Goal: Information Seeking & Learning: Learn about a topic

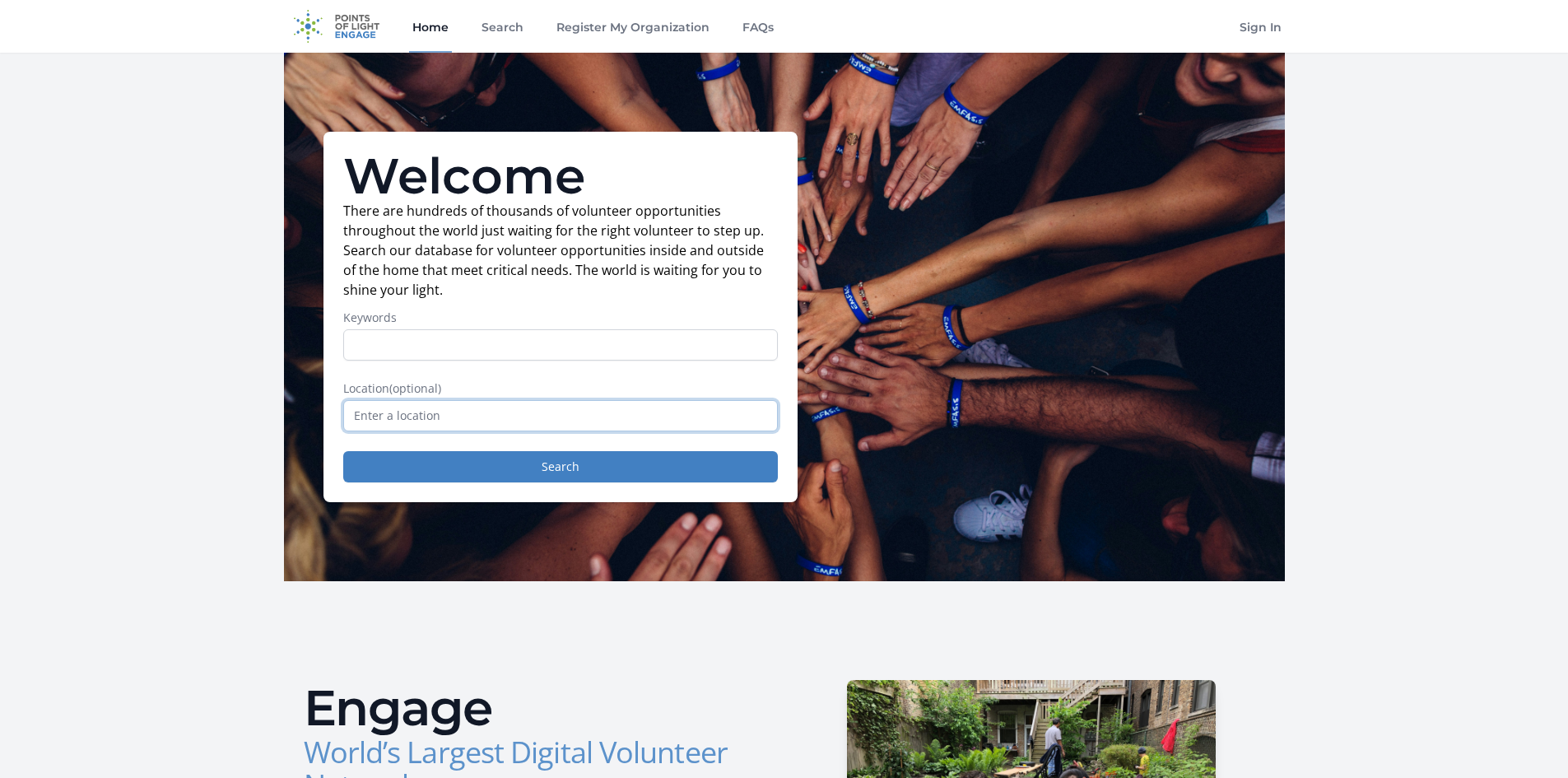
click at [416, 419] on input "text" at bounding box center [560, 415] width 435 height 31
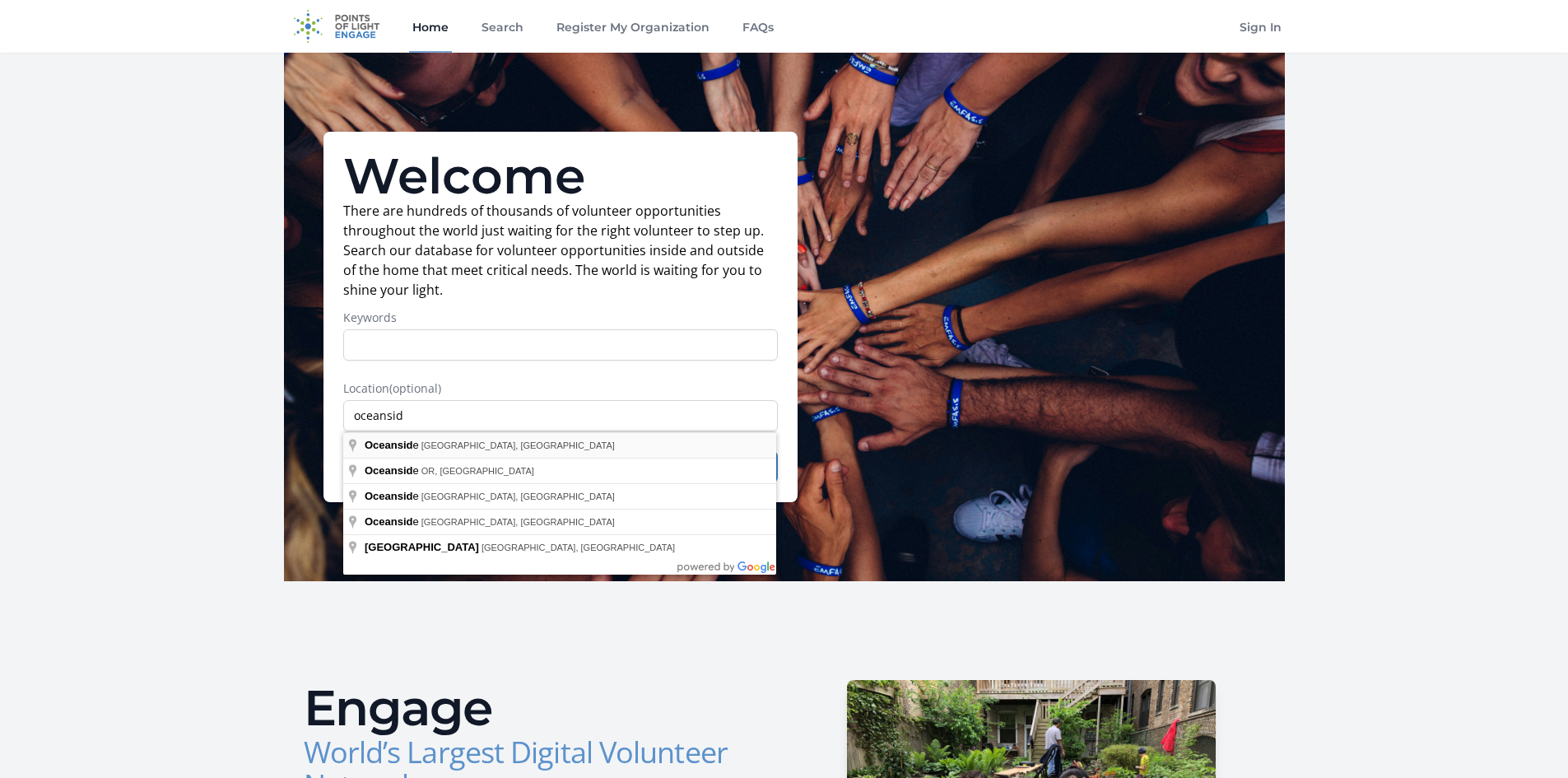
type input "[GEOGRAPHIC_DATA], [GEOGRAPHIC_DATA], [GEOGRAPHIC_DATA]"
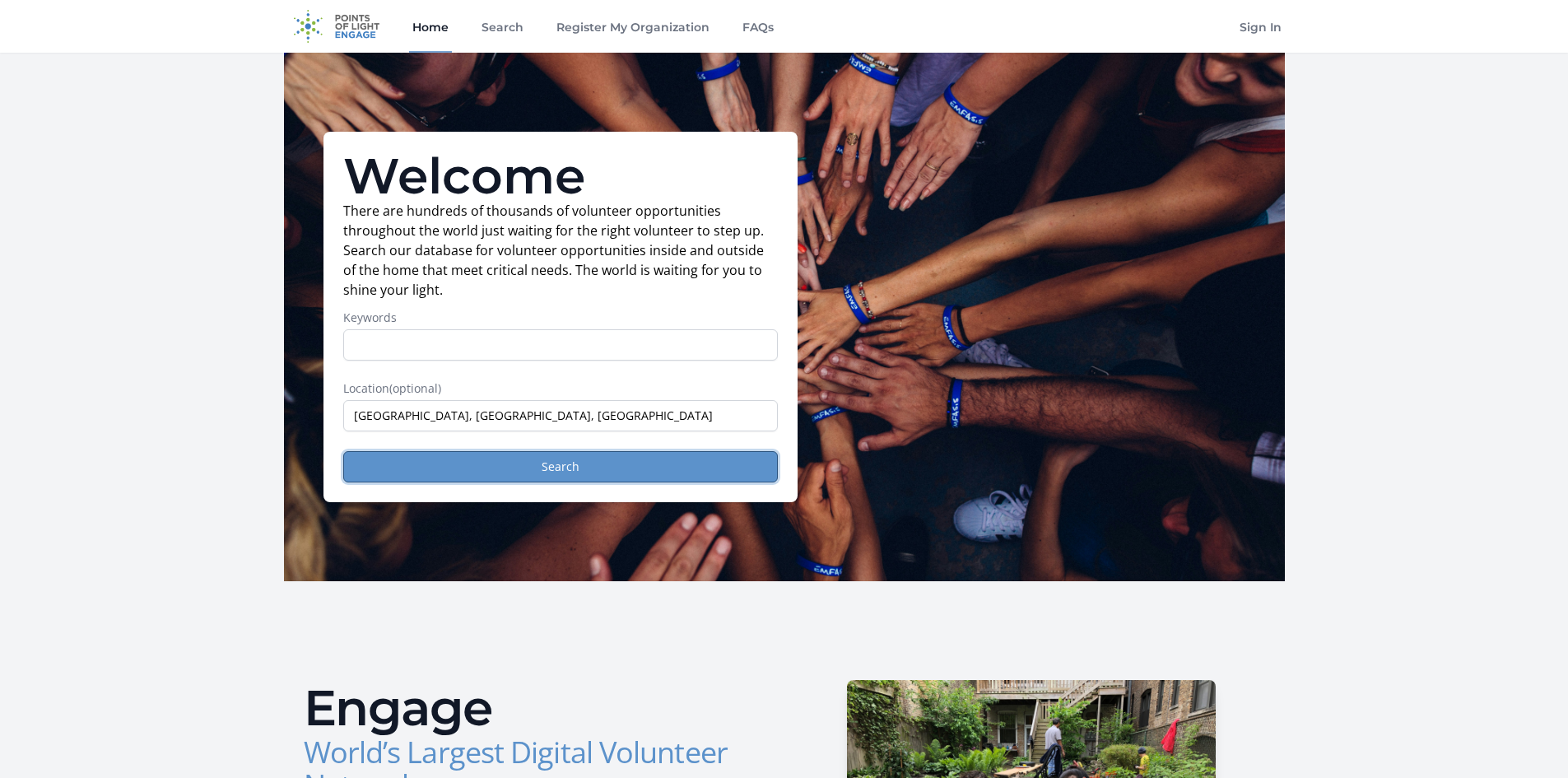
click at [510, 461] on button "Search" at bounding box center [560, 467] width 435 height 31
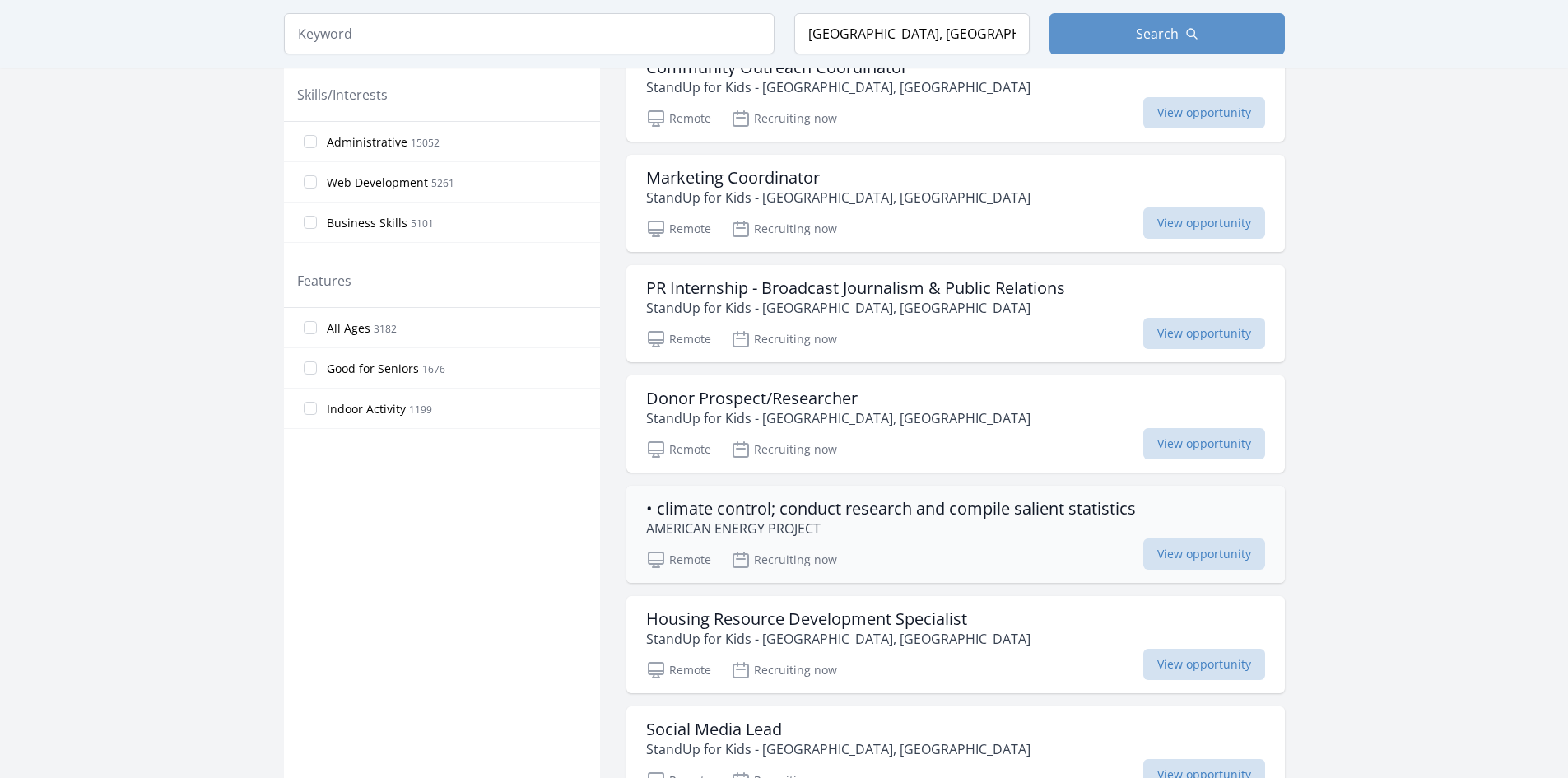
scroll to position [741, 0]
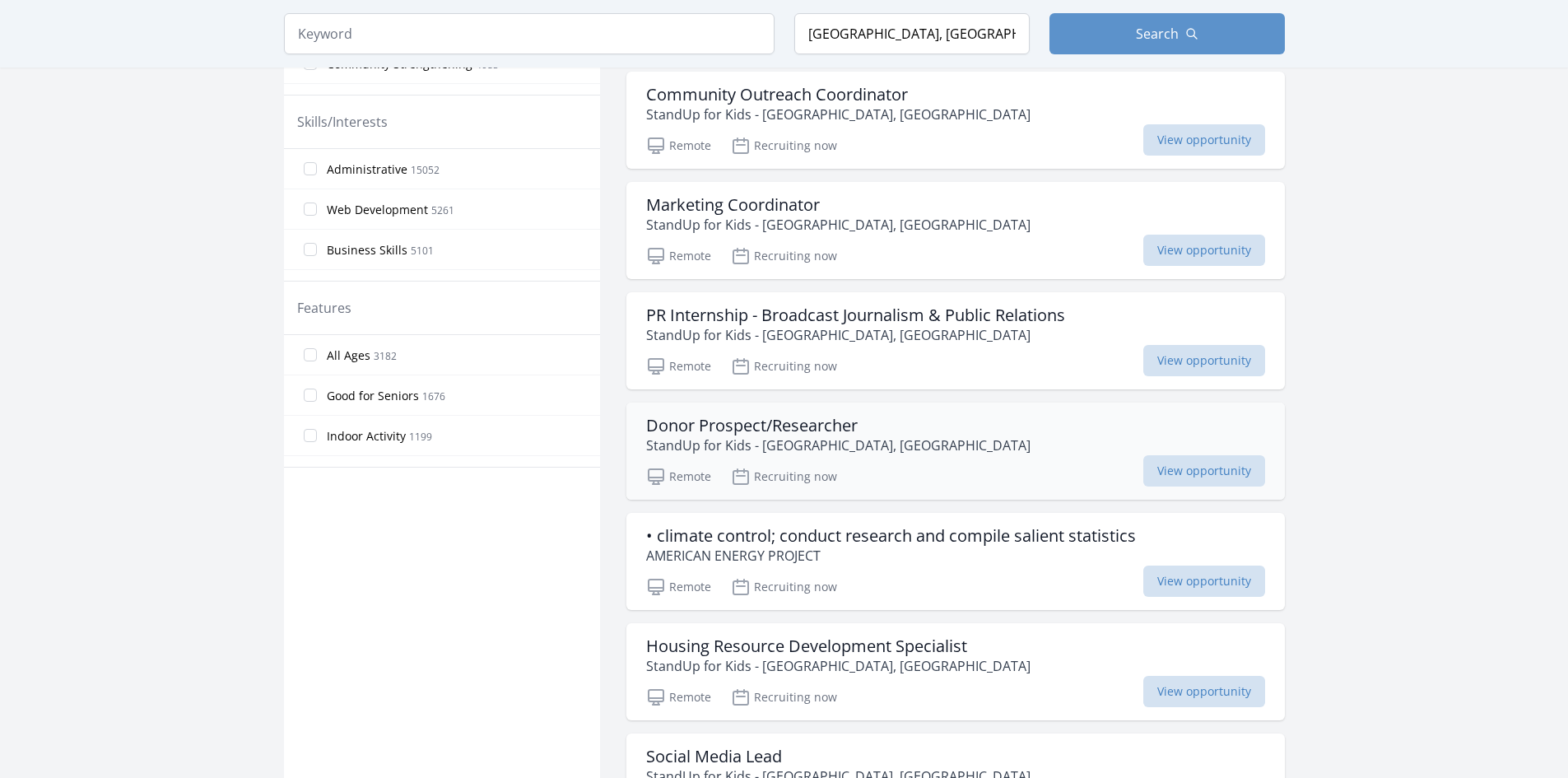
click at [830, 416] on h3 "Donor Prospect/Researcher" at bounding box center [839, 425] width 385 height 19
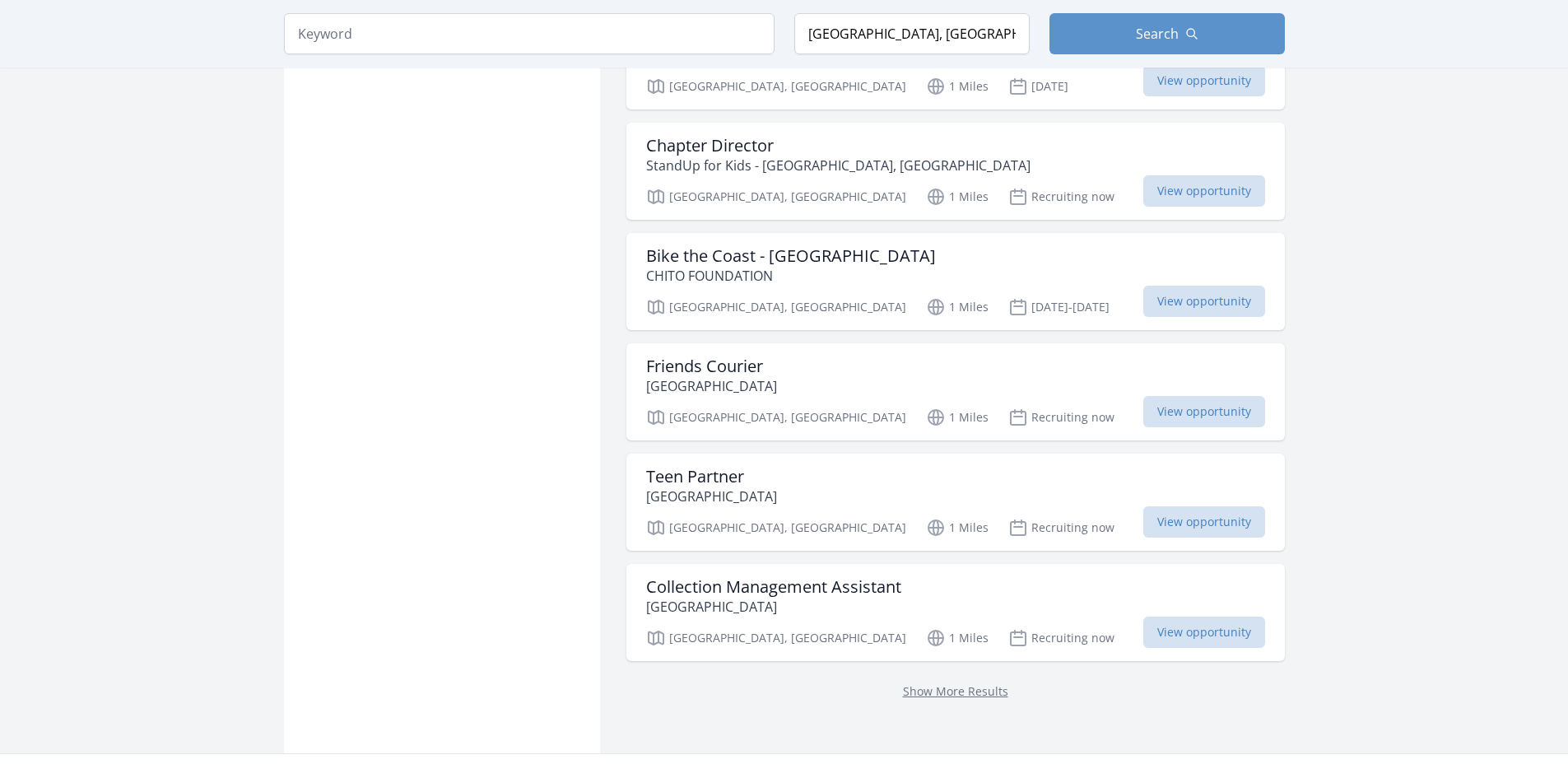
scroll to position [1811, 0]
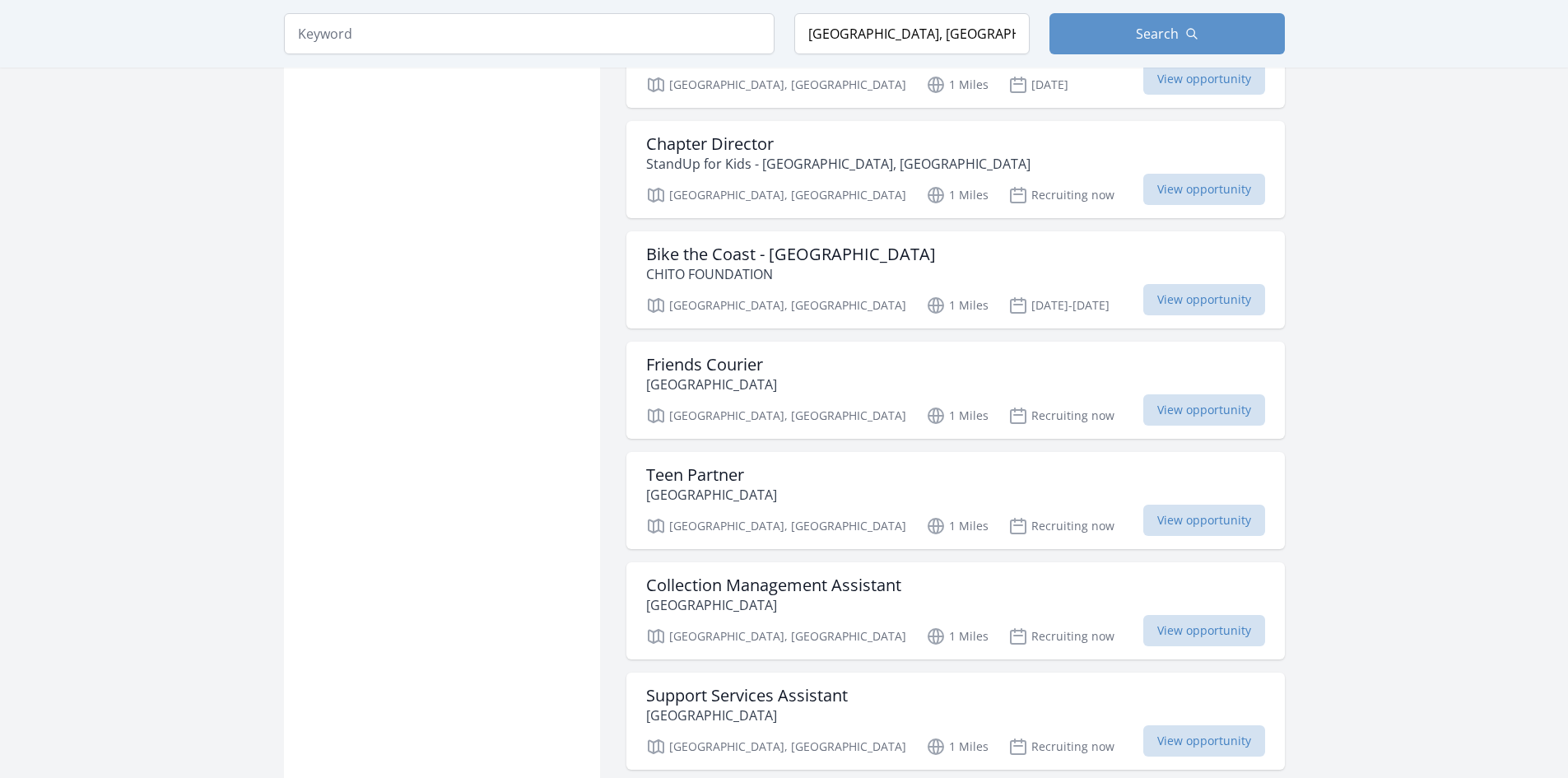
click at [890, 686] on div "Support Services Assistant [GEOGRAPHIC_DATA]" at bounding box center [956, 705] width 619 height 40
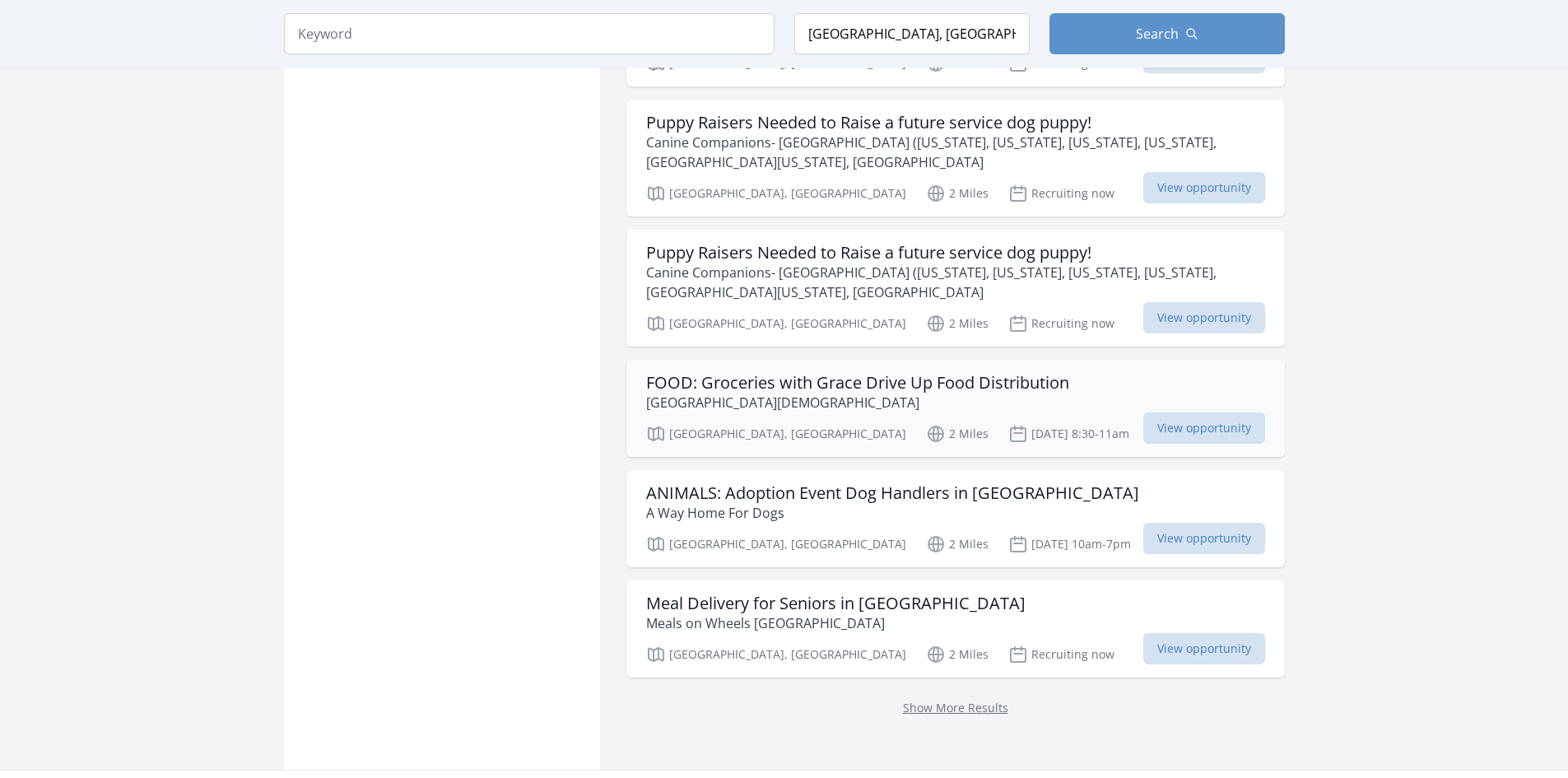
scroll to position [4115, 0]
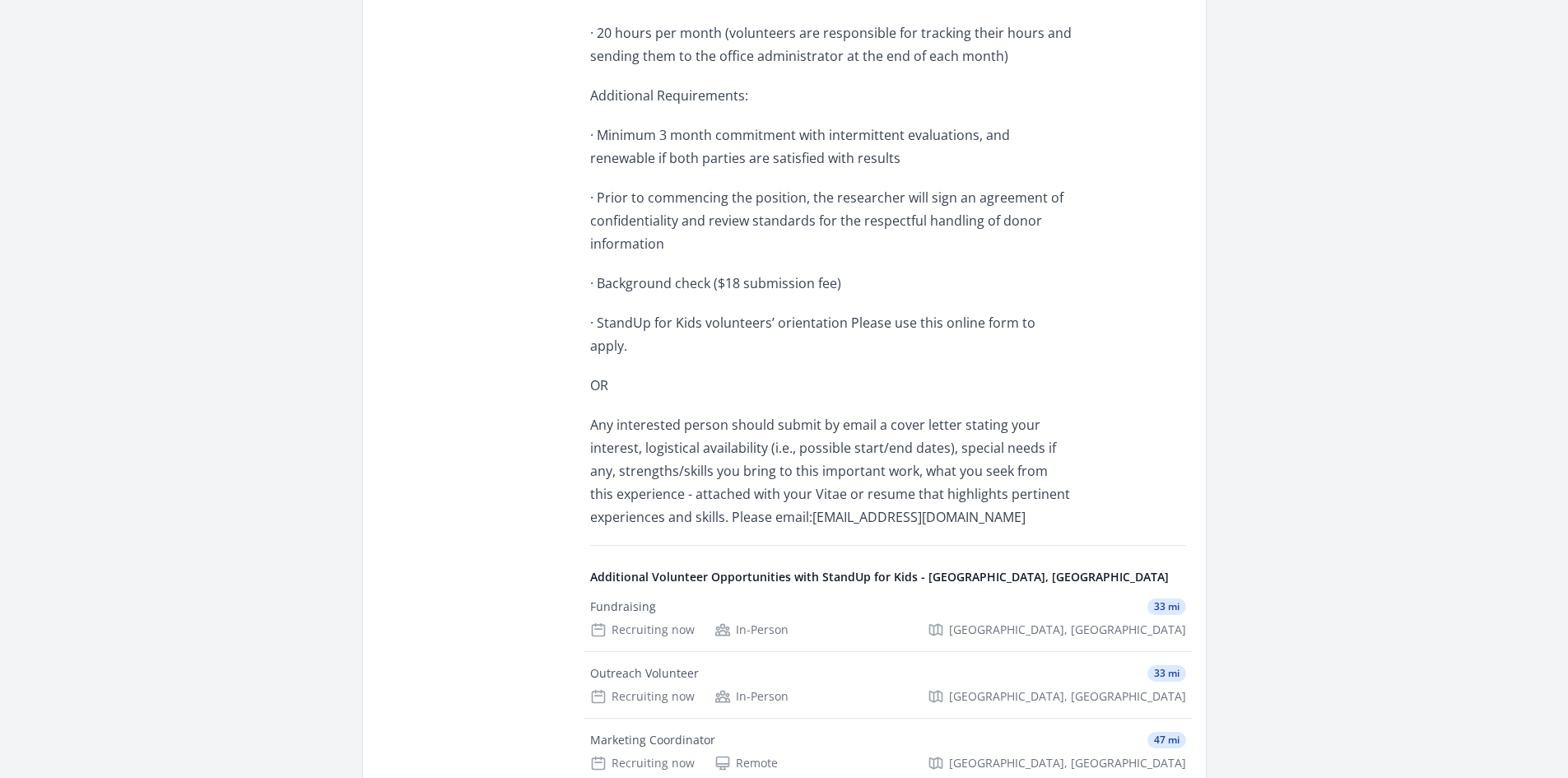
scroll to position [1482, 0]
